Goal: Transaction & Acquisition: Purchase product/service

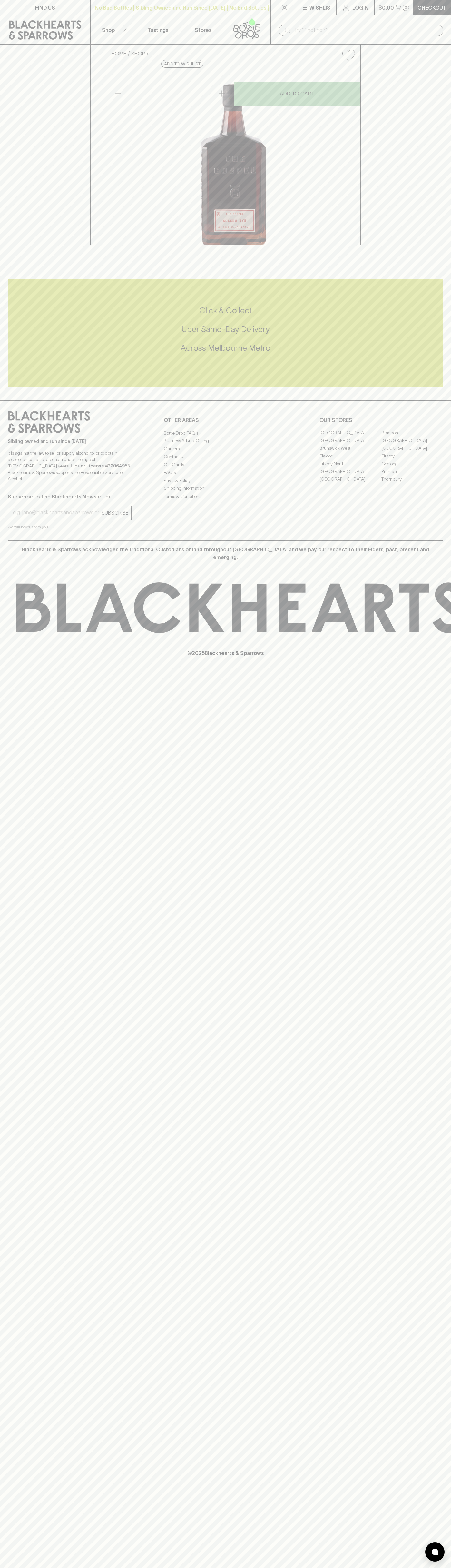
click at [381, 18] on div "​" at bounding box center [361, 30] width 181 height 29
click at [433, 1252] on div "FIND US | No Bad Bottles | Sibling Owned and Run Since 2006 | No Bad Bottles | …" at bounding box center [225, 784] width 451 height 1568
click at [438, 1567] on html "FIND US | No Bad Bottles | Sibling Owned and Run Since 2006 | No Bad Bottles | …" at bounding box center [225, 784] width 451 height 1568
click at [14, 500] on p "Subscribe to The Blackhearts Newsletter" at bounding box center [70, 496] width 124 height 8
